Goal: Communication & Community: Participate in discussion

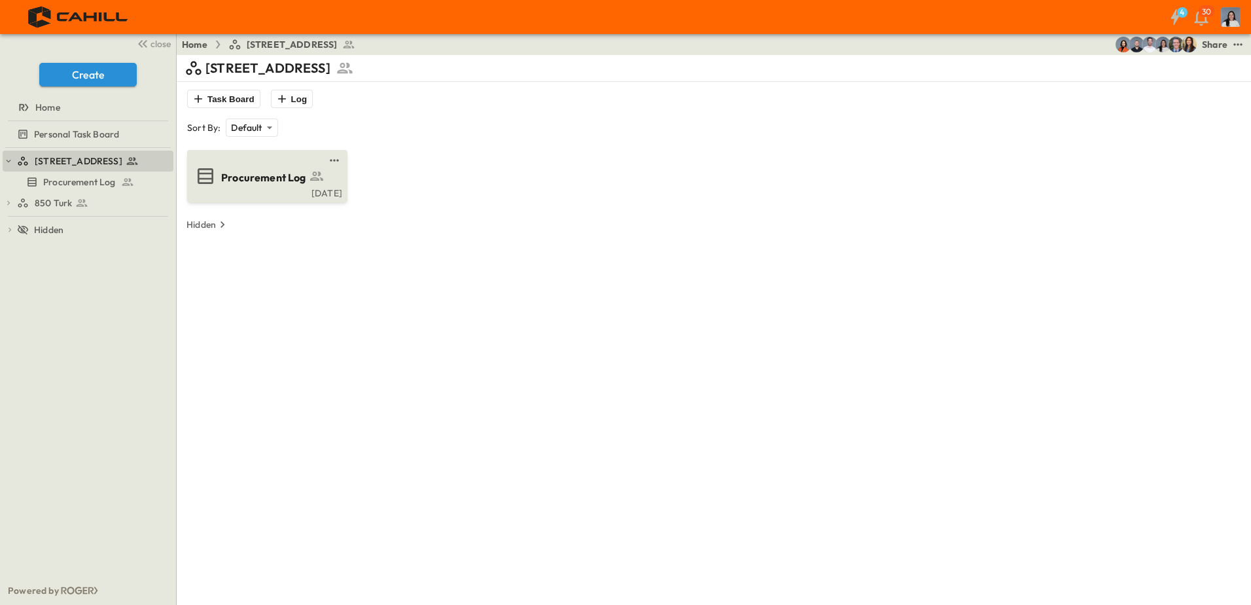
click at [202, 183] on icon at bounding box center [206, 176] width 16 height 16
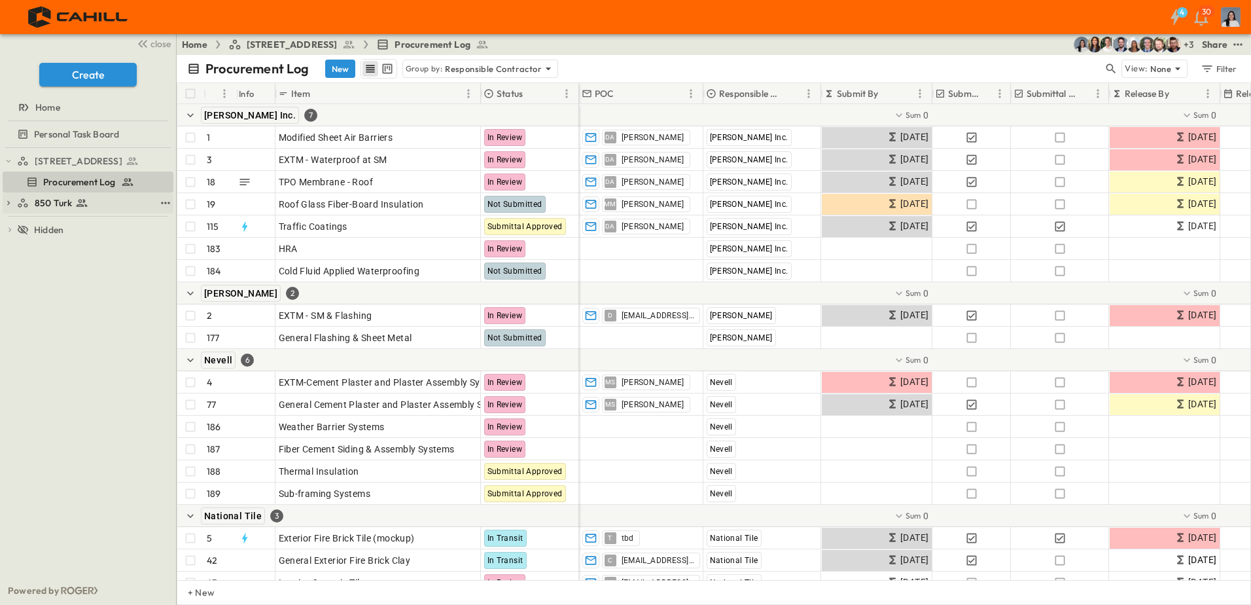
click at [114, 205] on div "850 Turk" at bounding box center [86, 202] width 138 height 13
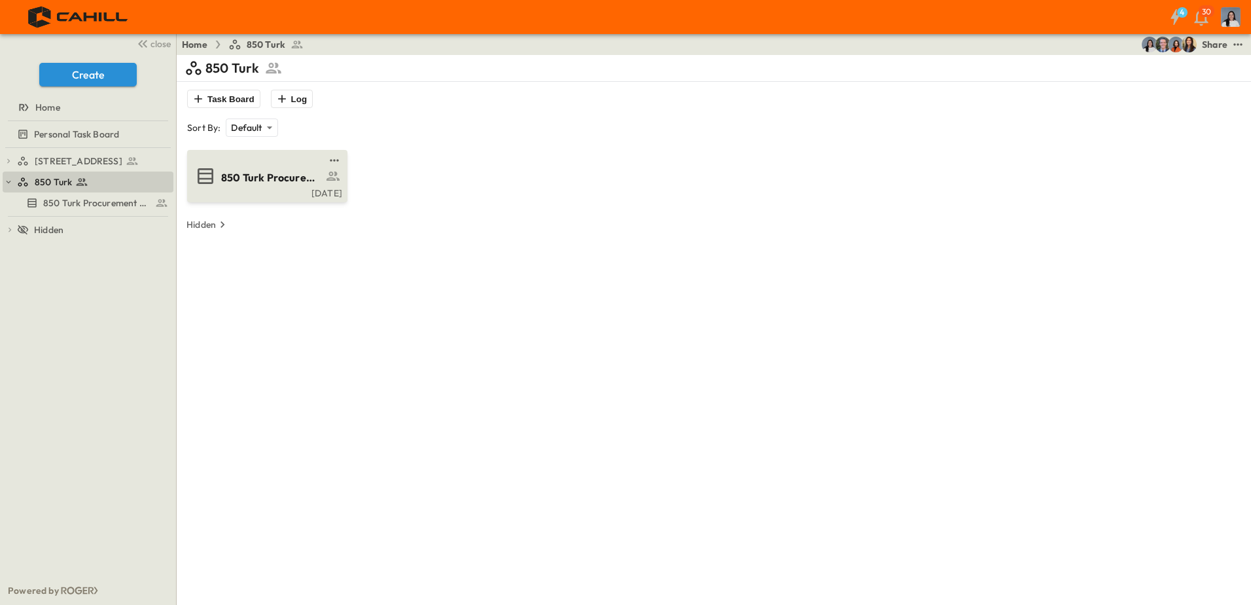
click at [310, 185] on div "850 Turk Procurement Log" at bounding box center [266, 176] width 142 height 21
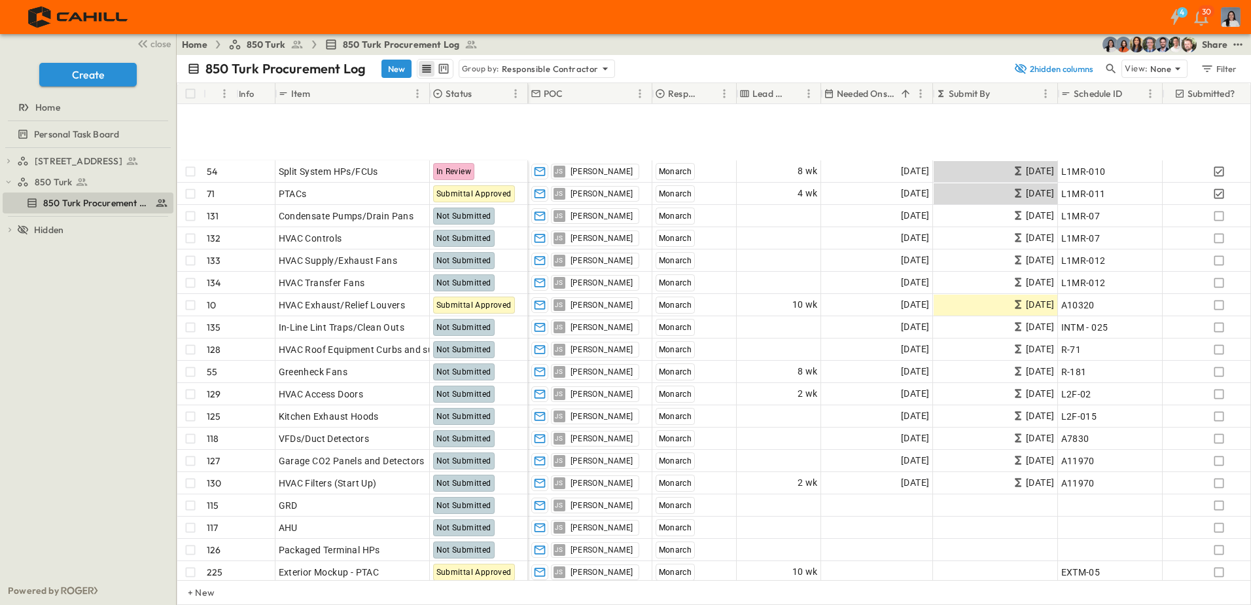
scroll to position [785, 0]
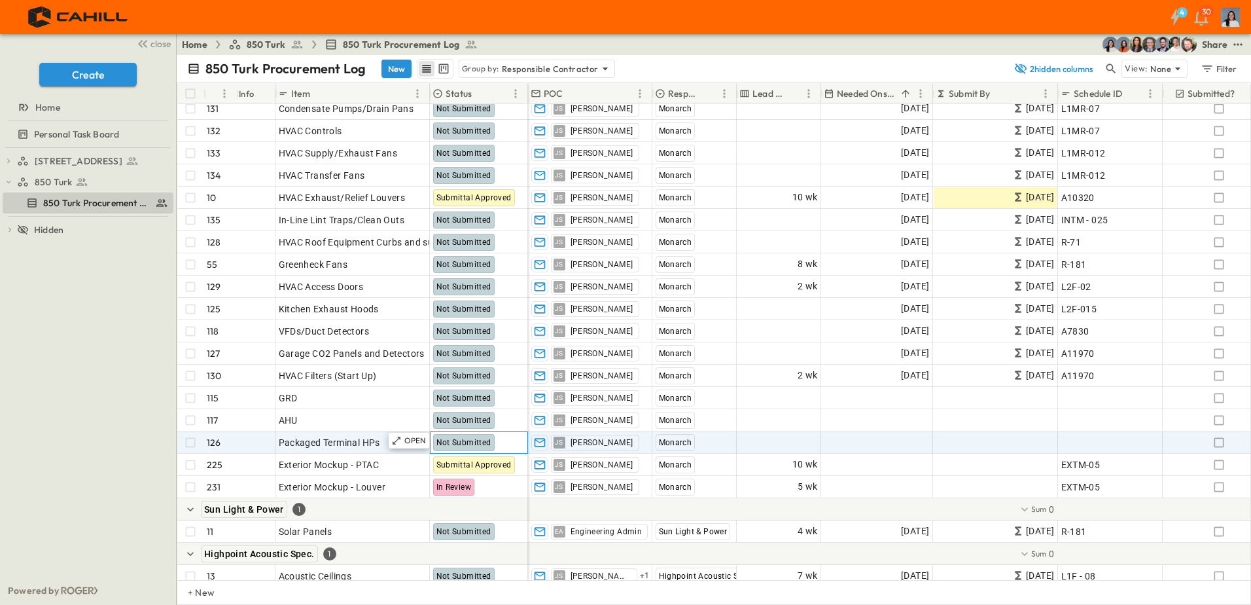
click at [454, 438] on span "Not Submitted" at bounding box center [464, 442] width 55 height 9
click at [1219, 443] on icon "button" at bounding box center [1219, 442] width 13 height 13
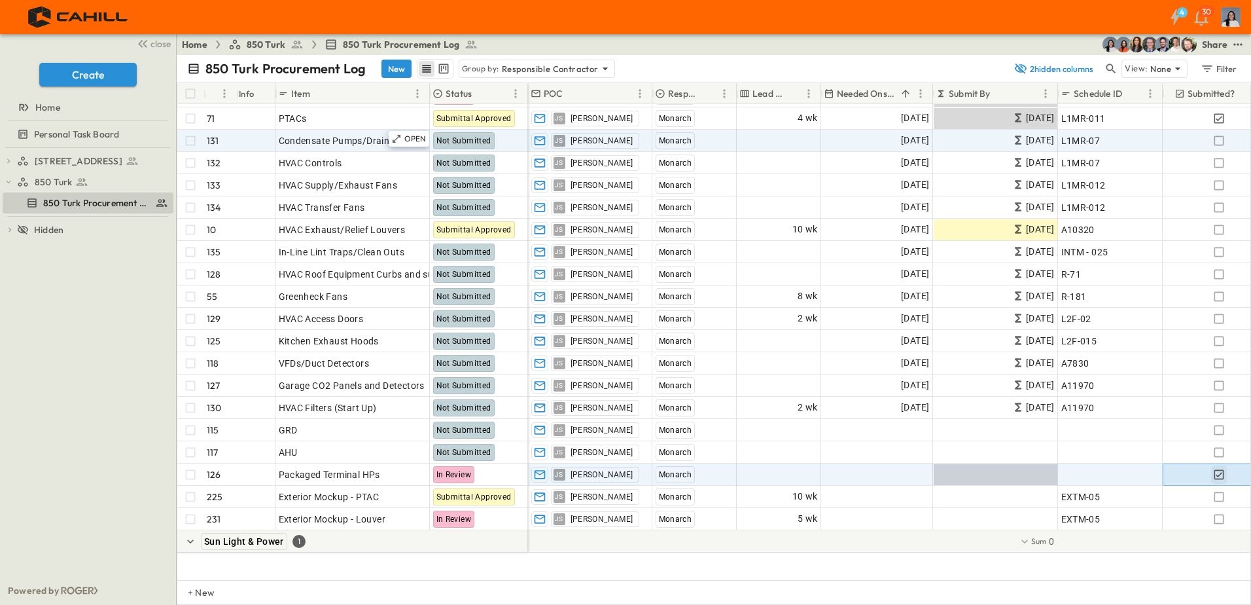
scroll to position [655, 0]
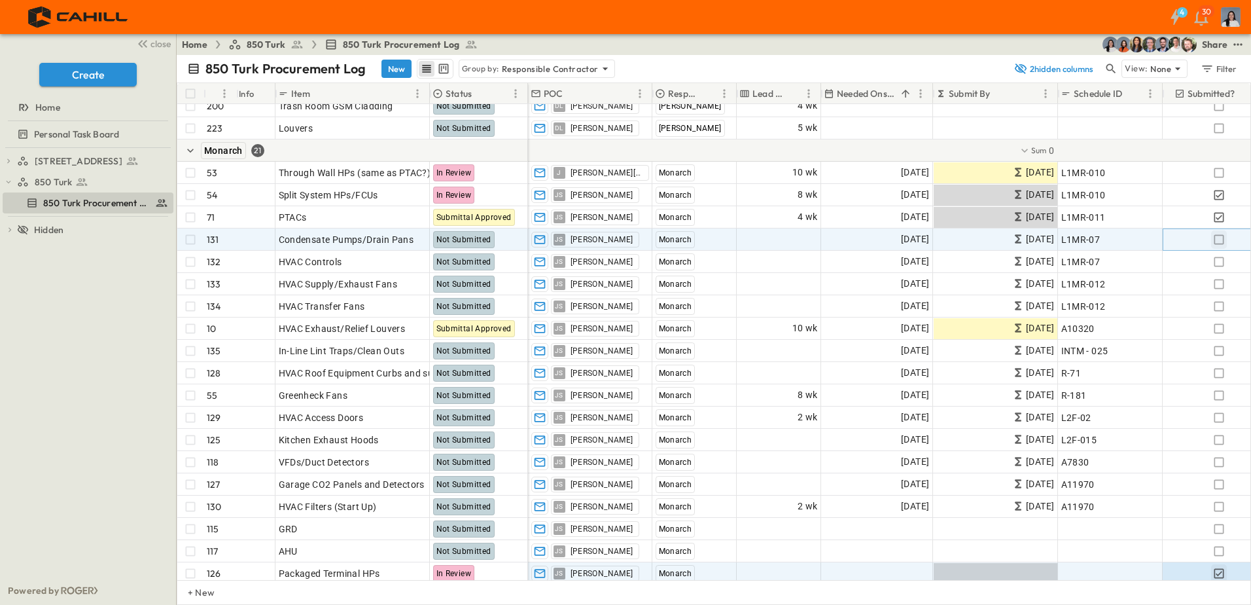
click at [1217, 239] on icon "button" at bounding box center [1219, 239] width 13 height 13
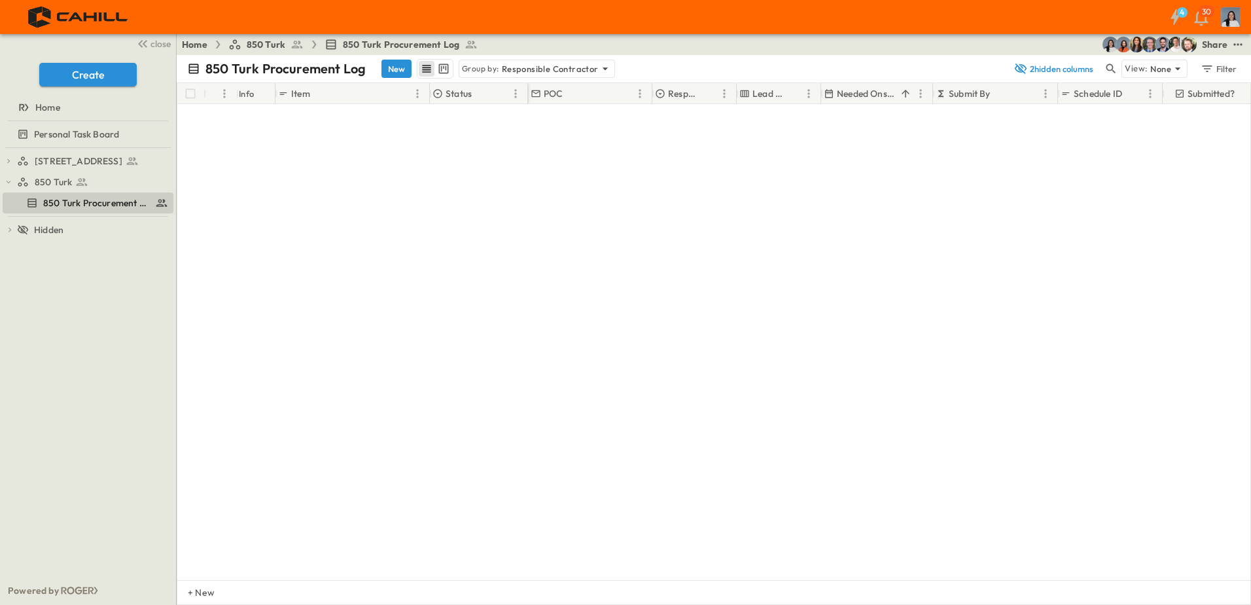
scroll to position [0, 0]
